Goal: Navigation & Orientation: Find specific page/section

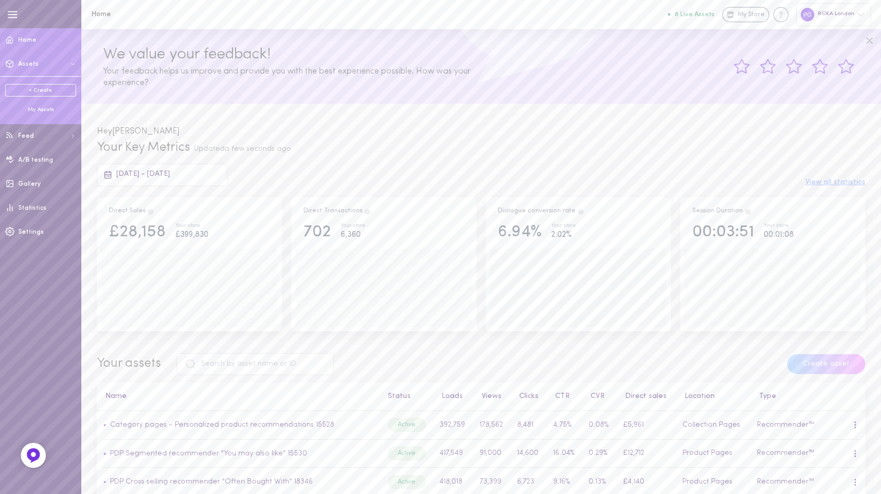
click at [41, 108] on div "My Assets" at bounding box center [40, 110] width 71 height 8
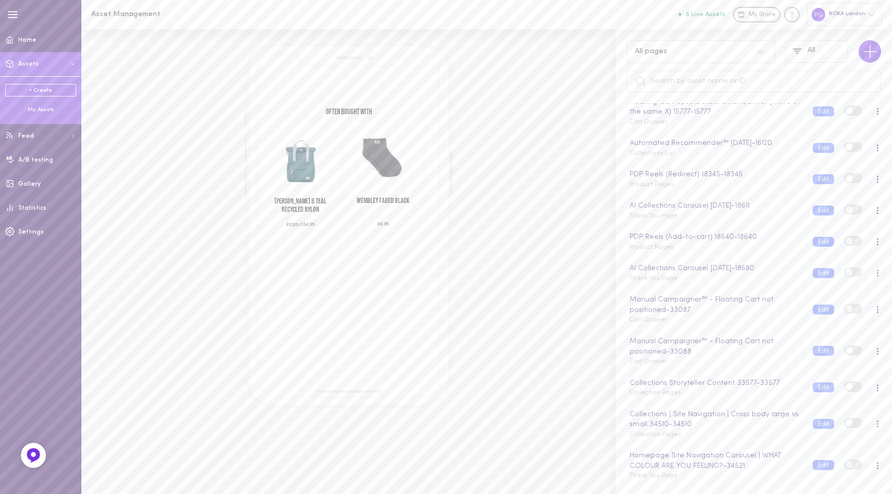
scroll to position [535, 0]
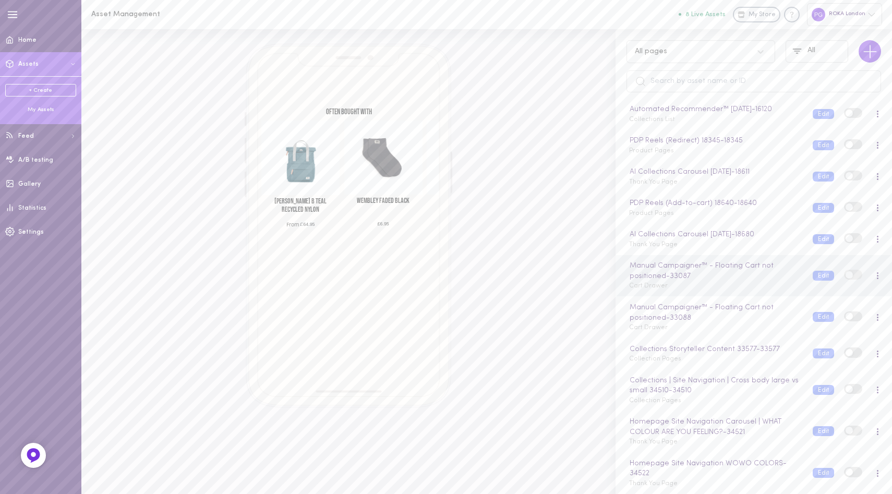
click at [722, 284] on div "Manual Campaigner™ - Floating Cart not positioned - 33087 Cart Drawer" at bounding box center [713, 275] width 184 height 31
click at [707, 246] on div "AI Collections Carousel [DATE] - 18680 Thank You Page" at bounding box center [713, 239] width 184 height 20
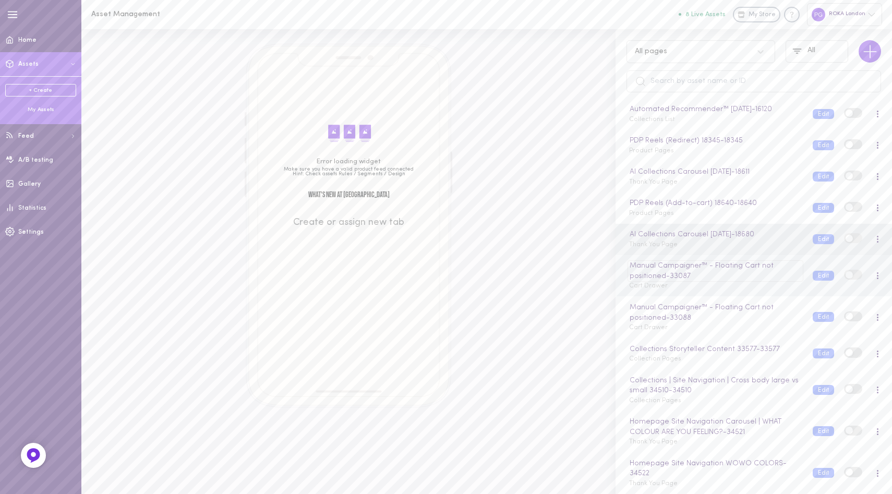
click at [710, 281] on div "Manual Campaigner™ - Floating Cart not positioned - 33087" at bounding box center [714, 270] width 175 height 21
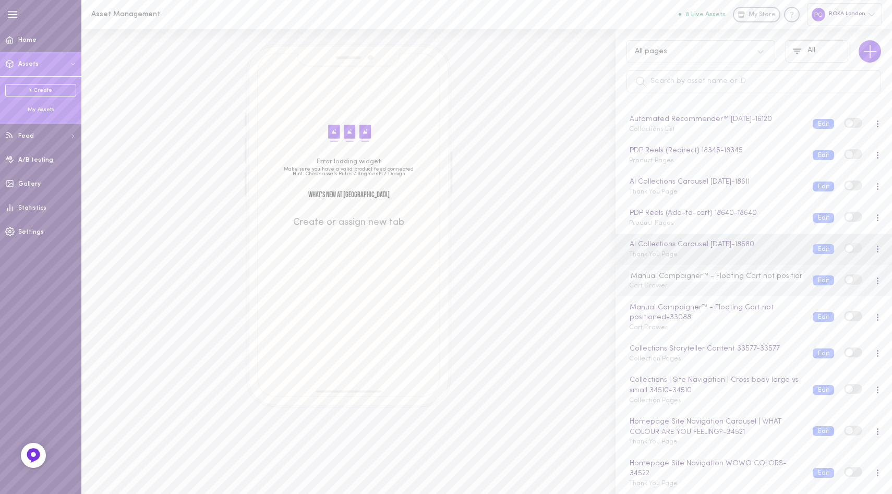
scroll to position [0, 14]
click at [705, 287] on div "Manual Campaigner™ - Floating Cart not positioned Cart Drawer" at bounding box center [713, 280] width 184 height 20
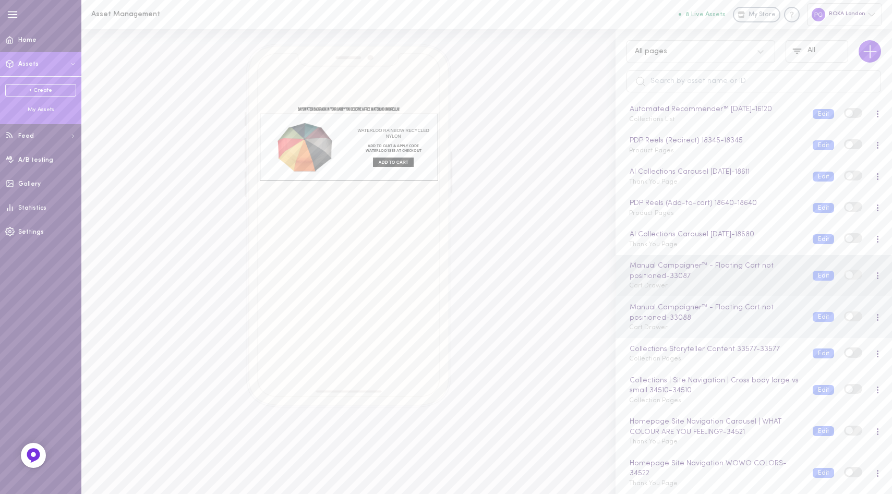
click at [696, 333] on div "Manual Campaigner™ - Floating Cart not positioned - 33088 Cart Drawer" at bounding box center [713, 317] width 184 height 31
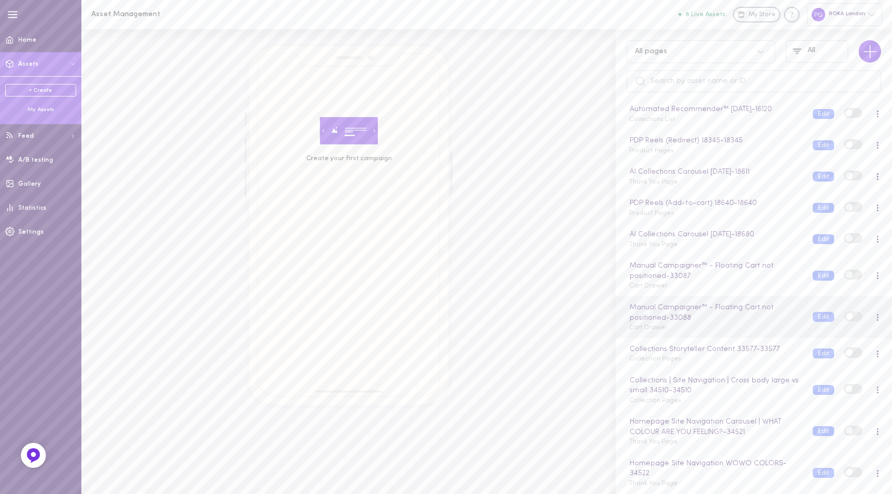
scroll to position [535, 0]
click at [695, 363] on div "Collections Storyteller Content 33577 - 33577 Collection Pages" at bounding box center [713, 354] width 184 height 20
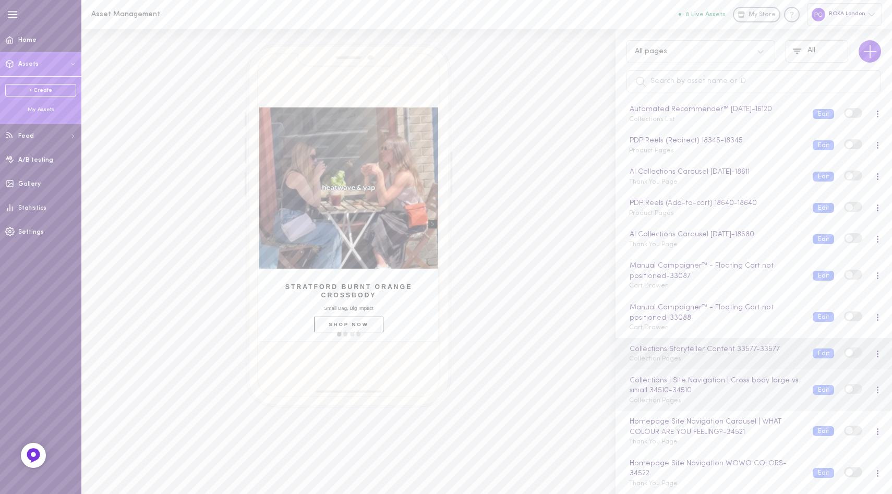
click at [704, 399] on div "Collections | Site Navigation | Cross body large vs small 34510 - 34510 Collect…" at bounding box center [713, 390] width 184 height 31
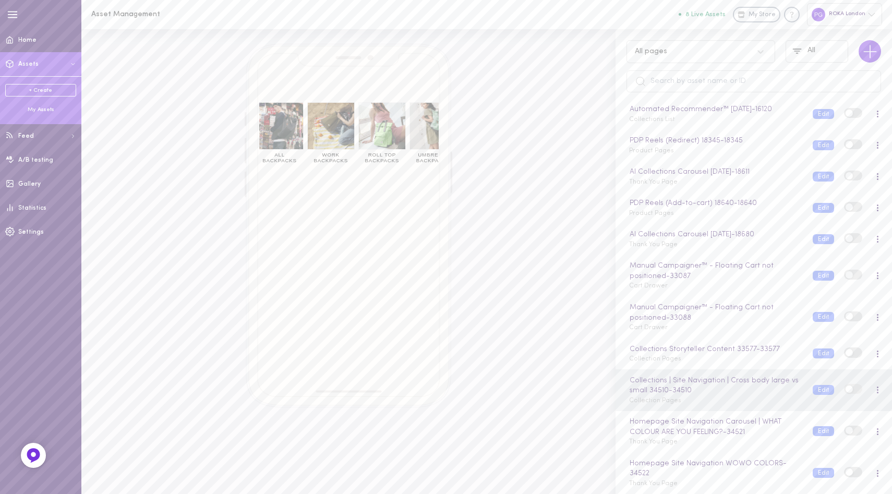
scroll to position [0, 0]
